Goal: Find specific page/section: Find specific page/section

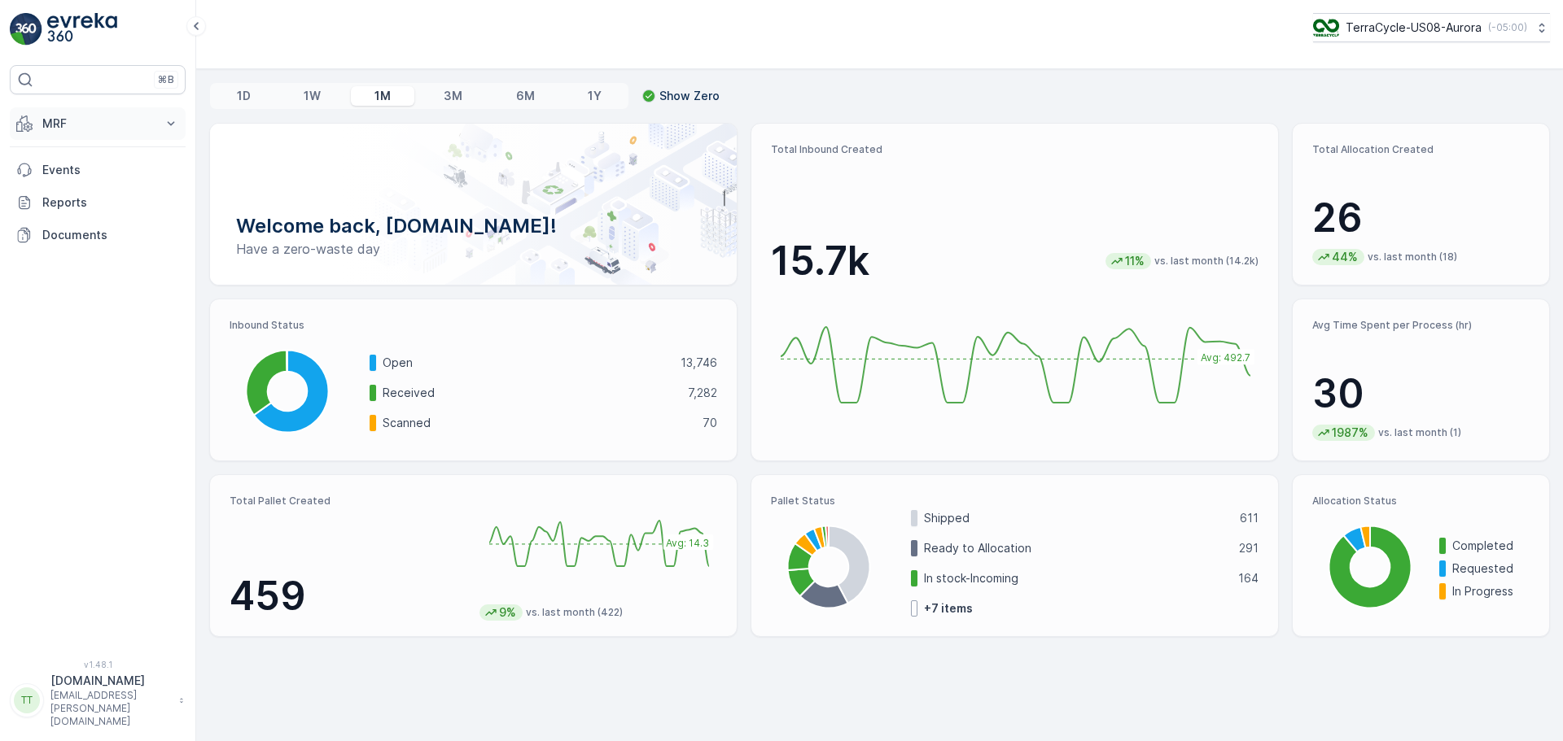
click at [145, 129] on p "MRF" at bounding box center [97, 124] width 111 height 16
click at [77, 196] on link "Pallet" at bounding box center [110, 197] width 151 height 23
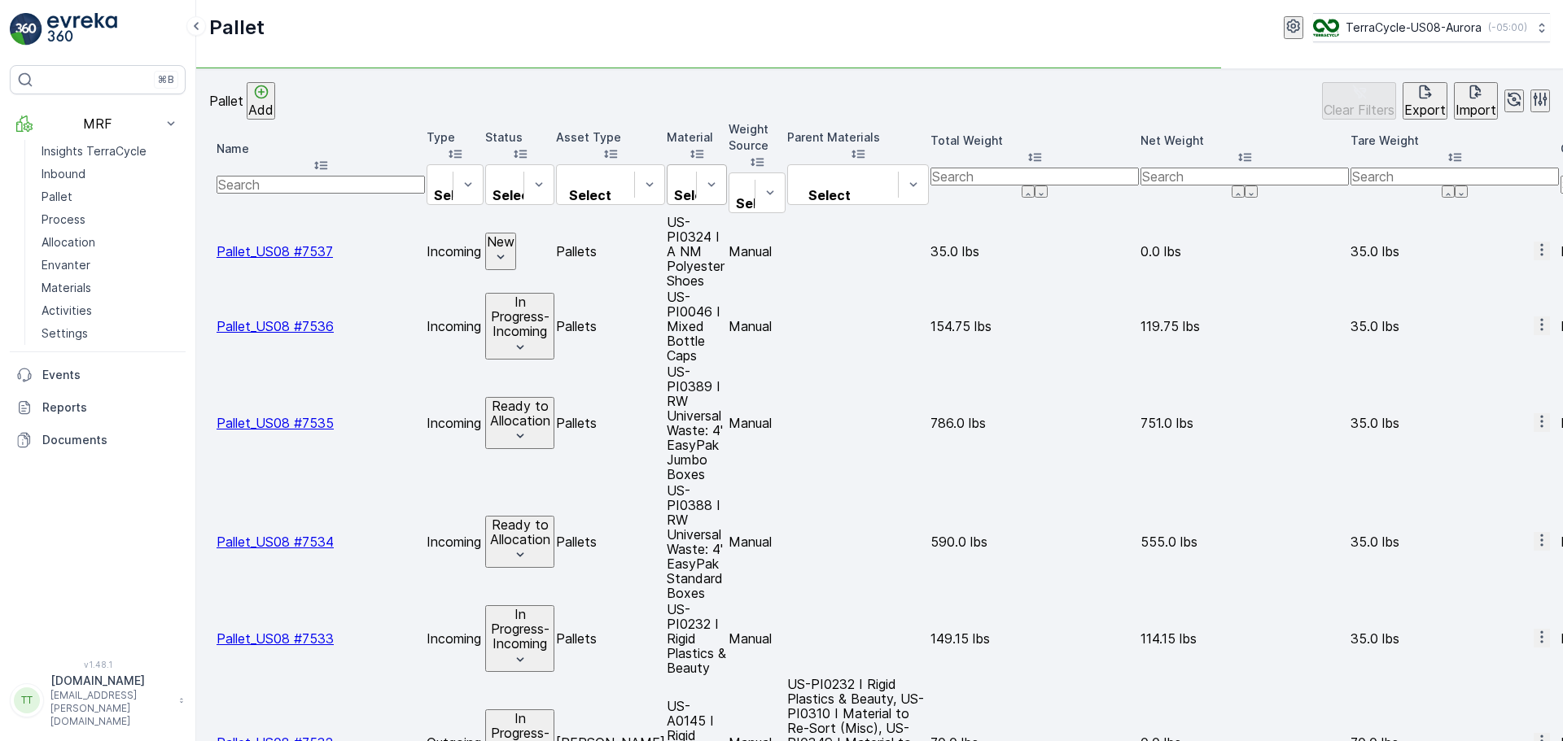
click at [727, 164] on div "Select" at bounding box center [697, 184] width 60 height 41
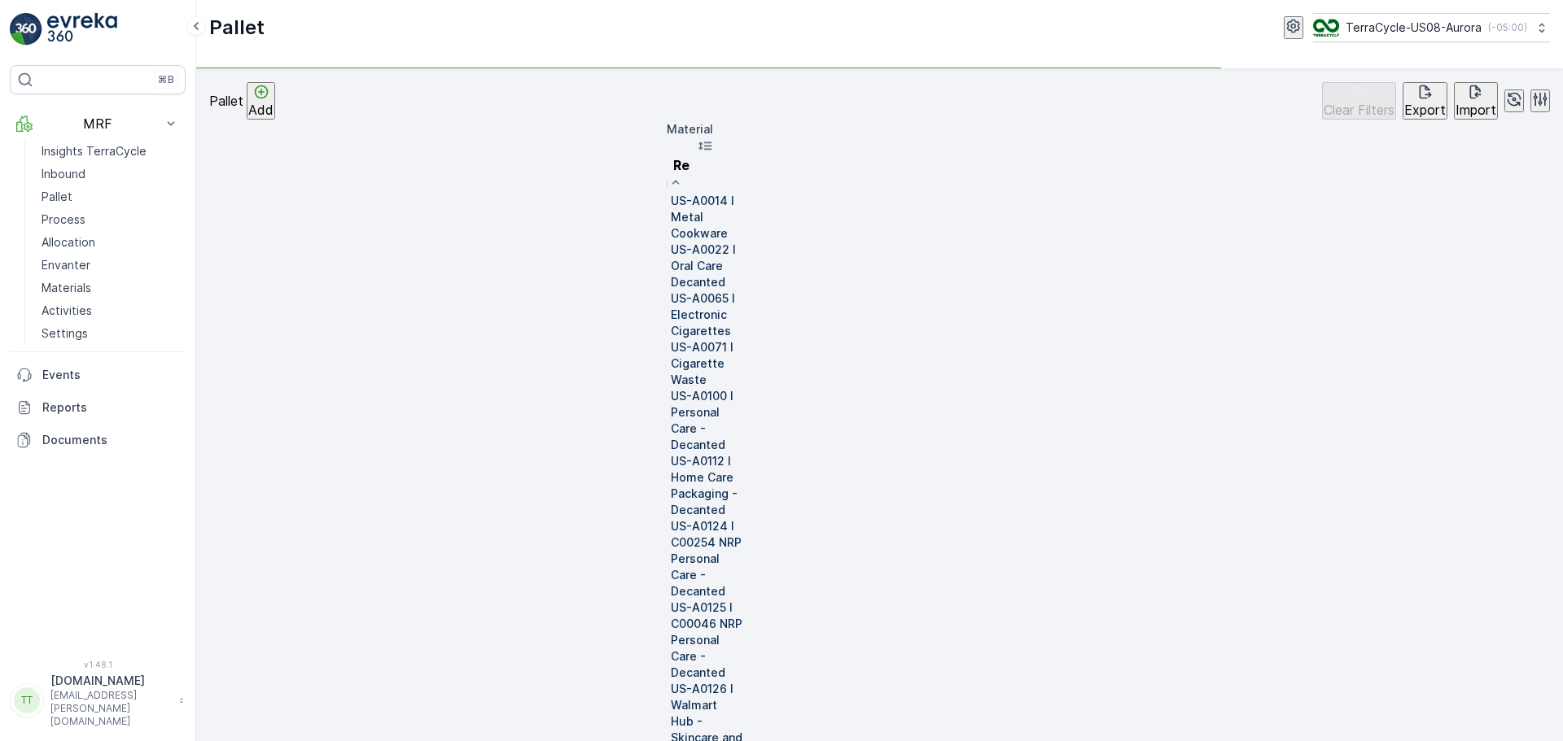
type input "Re-"
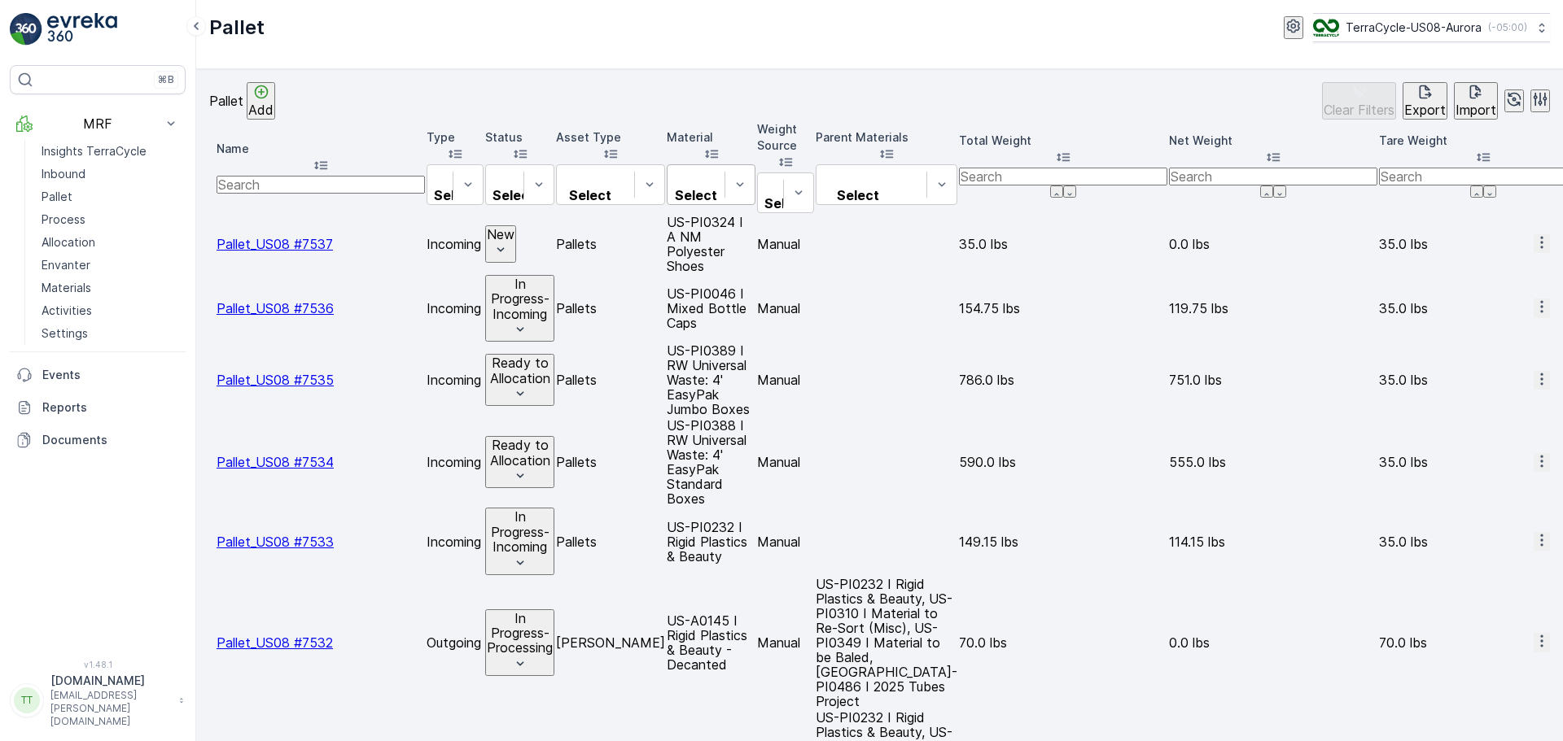
click at [716, 168] on div at bounding box center [696, 177] width 41 height 18
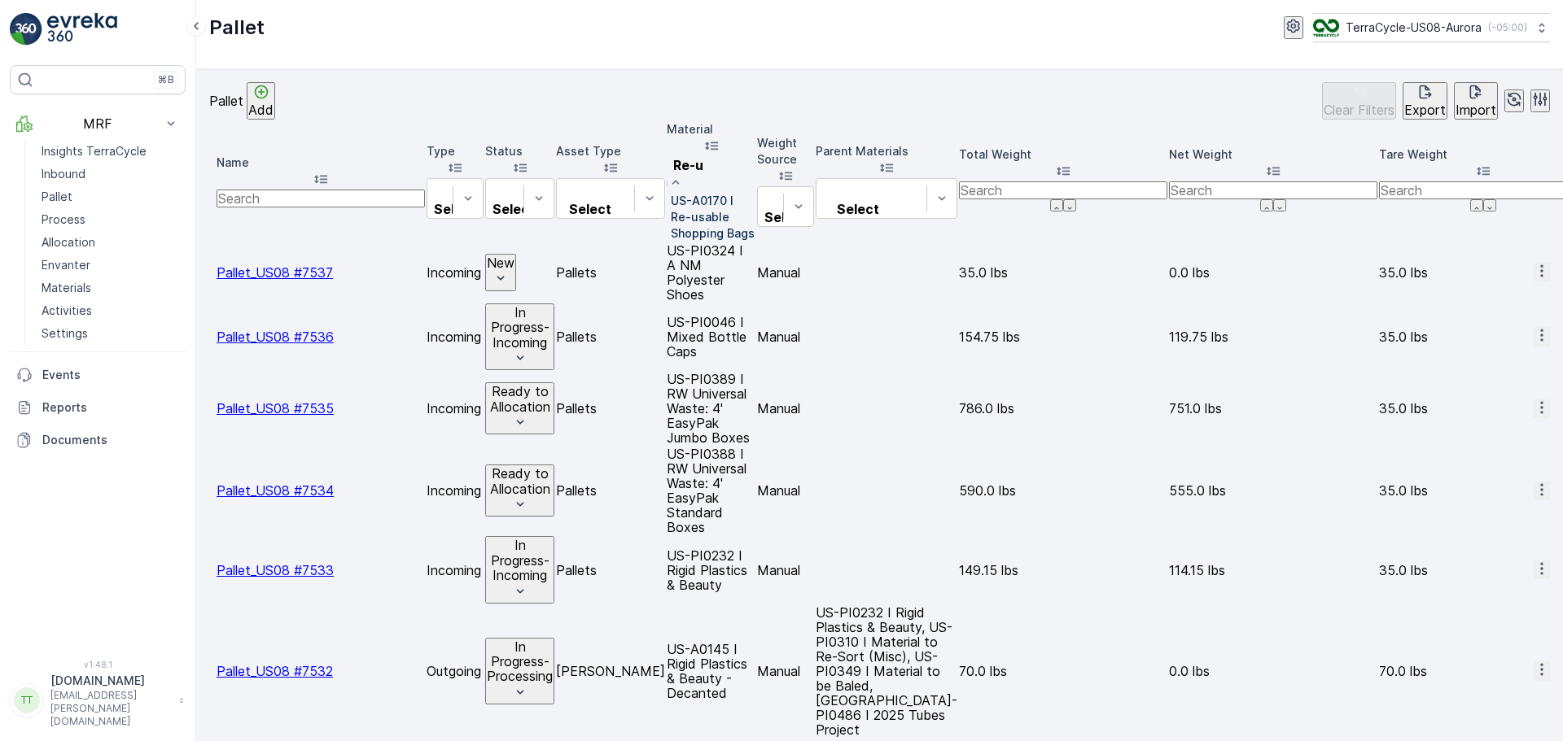
type input "Re-us"
click at [667, 217] on div at bounding box center [667, 217] width 0 height 0
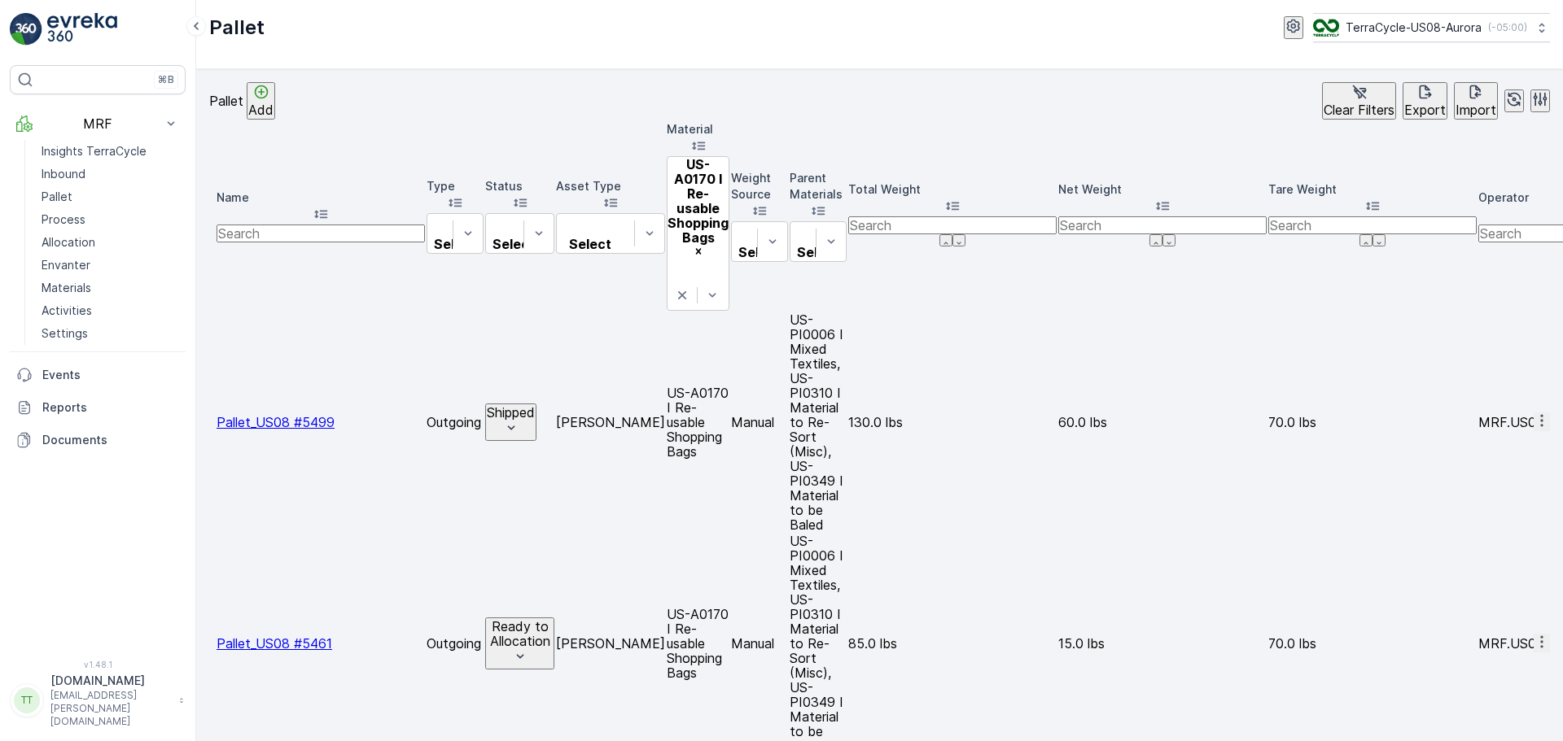
scroll to position [0, 2420]
copy td "SC6686"
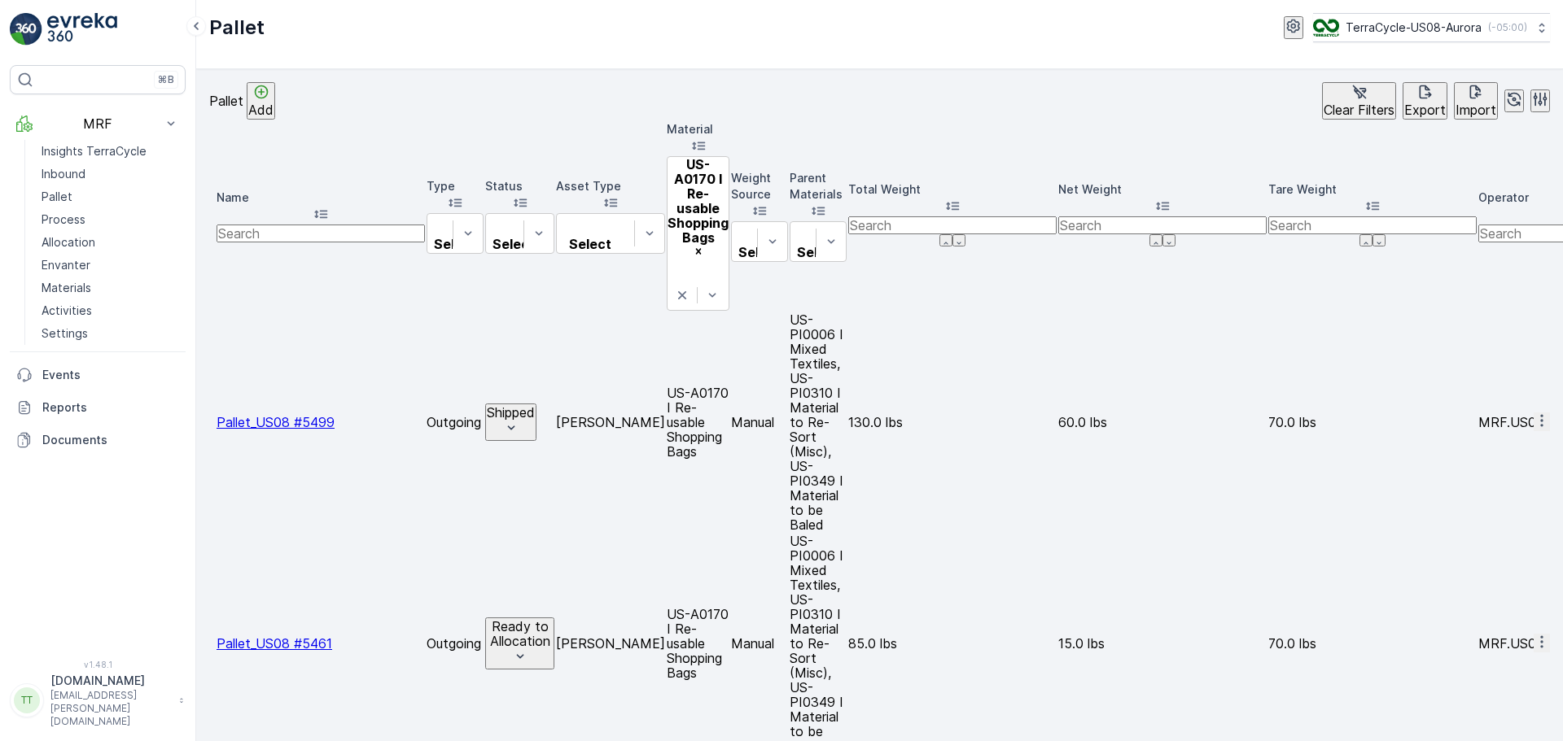
copy td "SC4937"
drag, startPoint x: 658, startPoint y: 213, endPoint x: 863, endPoint y: 220, distance: 204.4
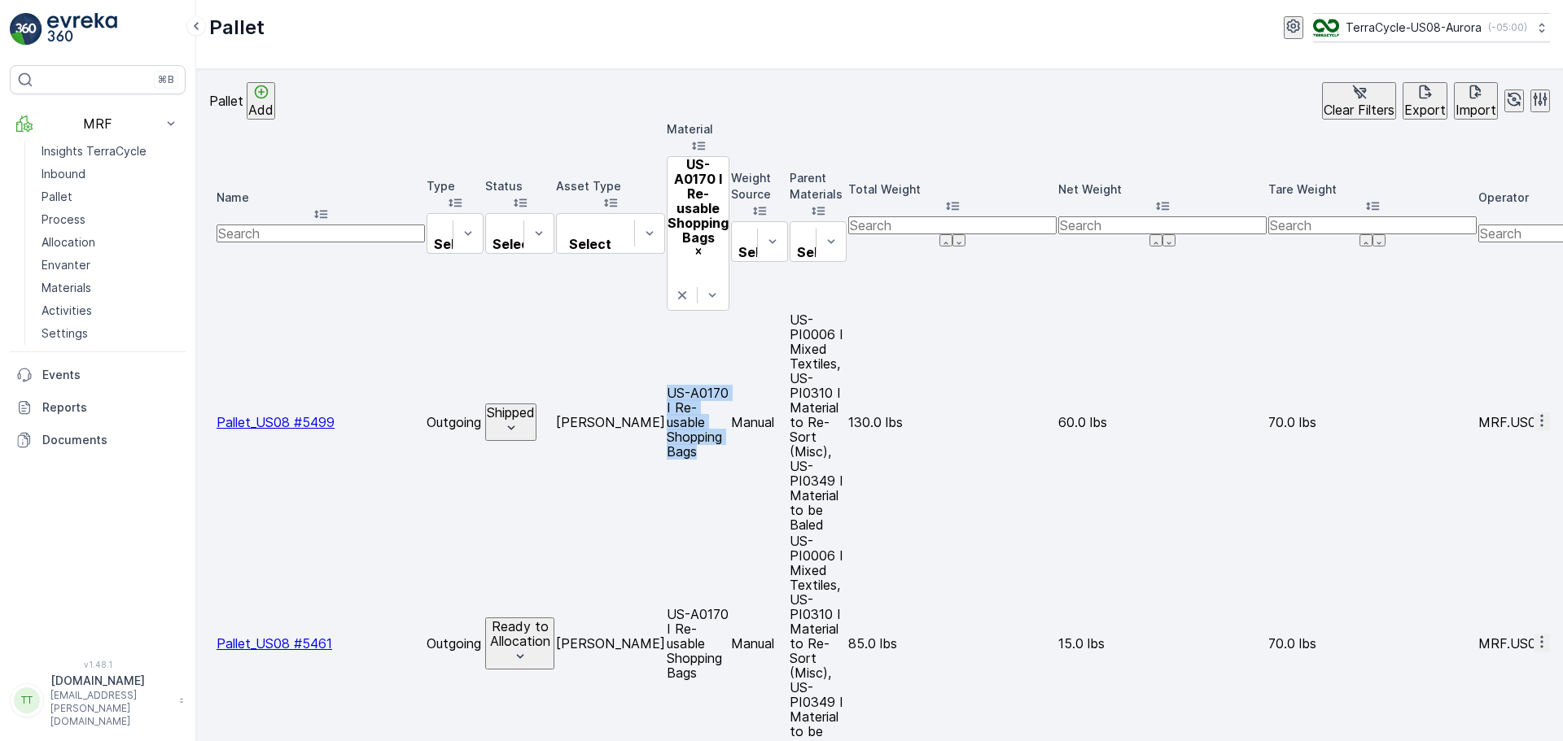
click at [729, 313] on td "US-A0170 I Re-usable Shopping Bags" at bounding box center [698, 423] width 63 height 220
copy td "US-A0170 I Re-usable Shopping Bags"
